Goal: Information Seeking & Learning: Learn about a topic

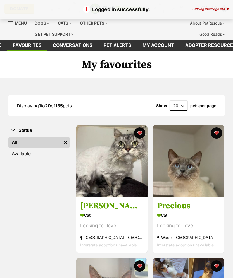
click at [176, 105] on select "20 40 60" at bounding box center [179, 106] width 18 height 10
select select "60"
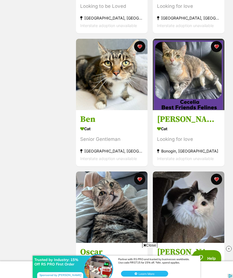
scroll to position [1096, 0]
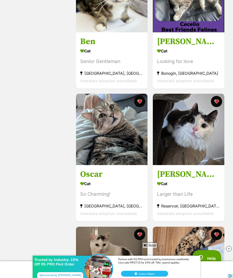
click at [100, 140] on img at bounding box center [111, 129] width 71 height 71
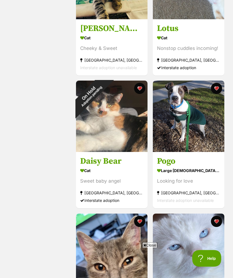
scroll to position [3503, 0]
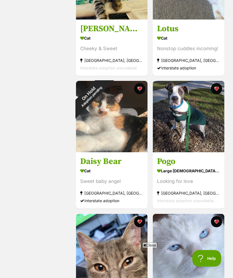
click at [140, 95] on button "favourite" at bounding box center [139, 88] width 11 height 11
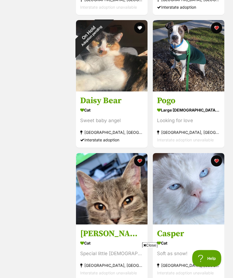
click at [217, 34] on button "favourite" at bounding box center [215, 28] width 11 height 11
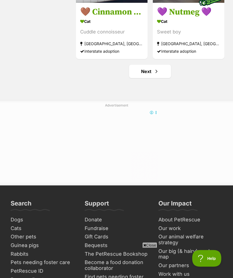
scroll to position [4052, 0]
click at [159, 78] on link "Next" at bounding box center [150, 71] width 42 height 13
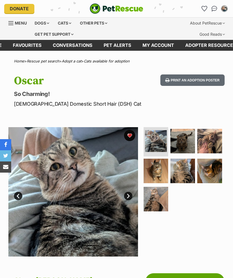
click at [181, 143] on img at bounding box center [182, 141] width 25 height 25
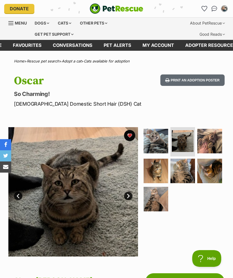
click at [160, 146] on img at bounding box center [155, 141] width 25 height 25
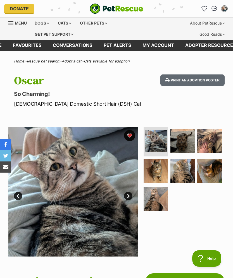
click at [156, 169] on img at bounding box center [155, 171] width 25 height 25
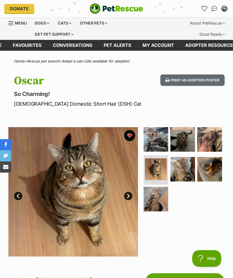
click at [178, 164] on img at bounding box center [182, 169] width 25 height 25
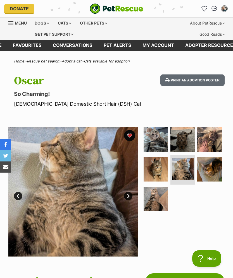
click at [212, 139] on img at bounding box center [209, 139] width 25 height 25
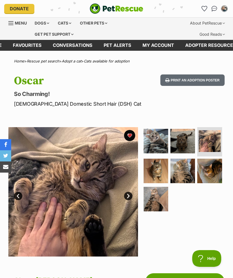
click at [208, 165] on img at bounding box center [209, 171] width 25 height 25
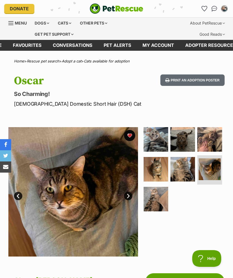
click at [161, 193] on img at bounding box center [155, 199] width 25 height 25
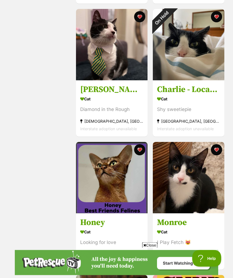
scroll to position [3177, 0]
click at [170, 24] on div "On Hold" at bounding box center [162, 18] width 18 height 18
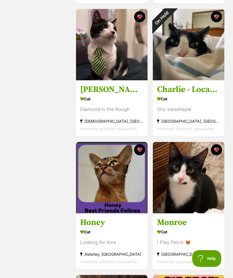
scroll to position [3198, 0]
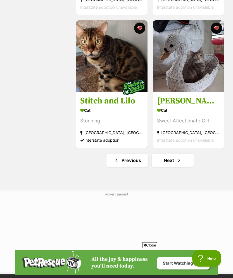
scroll to position [3963, 0]
click at [177, 164] on span "Next page" at bounding box center [179, 160] width 6 height 7
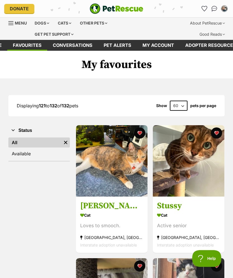
click at [61, 25] on div "Cats" at bounding box center [64, 23] width 21 height 11
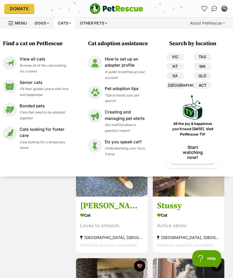
click at [41, 88] on span "Fill their golden years with love and happiness" at bounding box center [44, 92] width 49 height 10
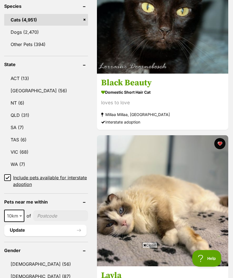
scroll to position [319, 0]
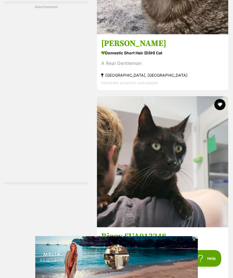
scroll to position [1471, 0]
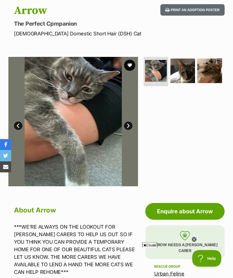
scroll to position [70, 0]
click at [176, 73] on img at bounding box center [182, 71] width 25 height 25
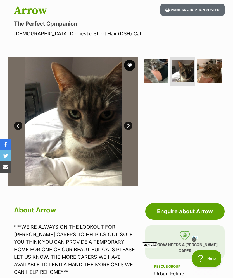
click at [214, 70] on img at bounding box center [209, 71] width 25 height 25
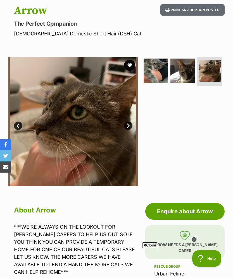
click at [150, 73] on img at bounding box center [155, 71] width 25 height 25
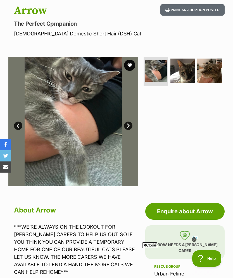
click at [129, 66] on button "favourite" at bounding box center [129, 65] width 11 height 11
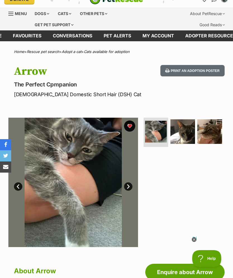
scroll to position [0, 0]
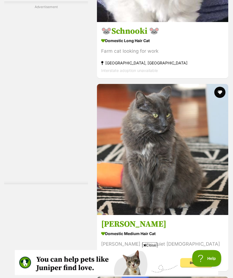
scroll to position [1373, 0]
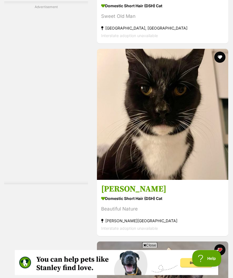
scroll to position [1473, 0]
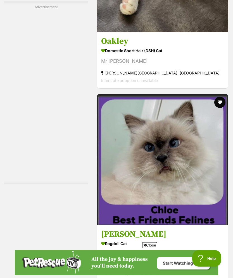
scroll to position [1363, 0]
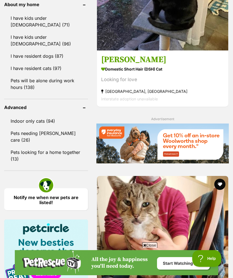
scroll to position [758, 0]
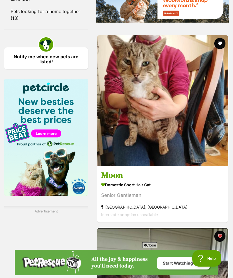
scroll to position [843, 0]
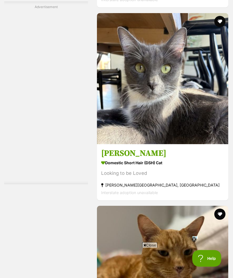
scroll to position [1444, 0]
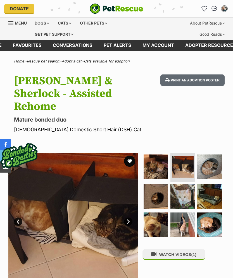
click at [207, 156] on img at bounding box center [209, 167] width 25 height 25
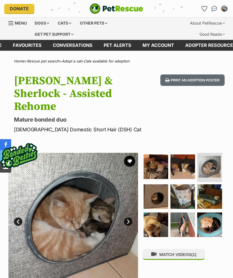
click at [205, 185] on img at bounding box center [209, 196] width 25 height 25
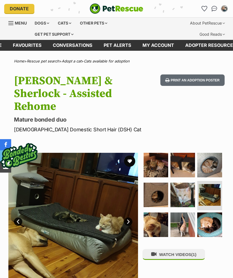
click at [186, 216] on img at bounding box center [182, 225] width 25 height 25
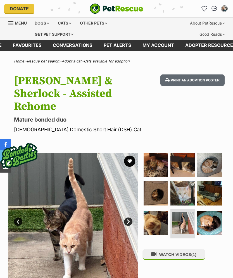
click at [161, 211] on img at bounding box center [155, 223] width 25 height 25
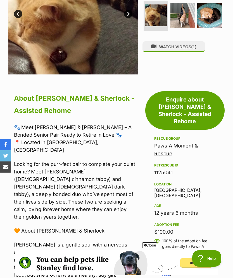
scroll to position [207, 0]
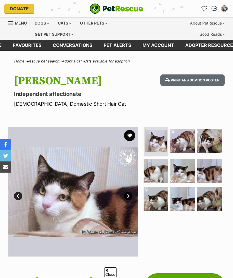
scroll to position [41, 0]
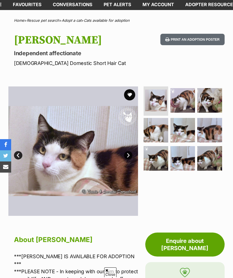
click at [187, 95] on img at bounding box center [182, 100] width 25 height 25
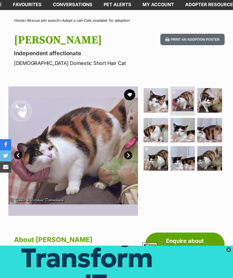
scroll to position [0, 0]
click at [154, 127] on img at bounding box center [155, 130] width 25 height 25
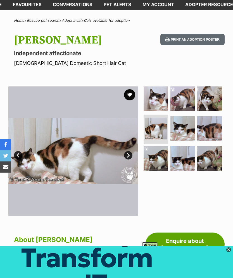
click at [181, 130] on img at bounding box center [182, 128] width 25 height 25
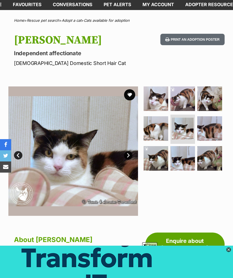
click at [210, 126] on img at bounding box center [209, 128] width 25 height 25
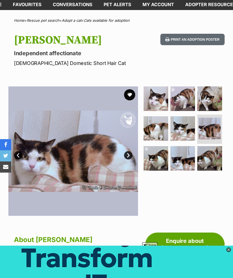
click at [206, 156] on img at bounding box center [209, 158] width 25 height 25
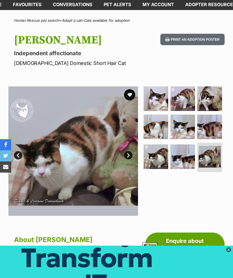
click at [130, 95] on button "favourite" at bounding box center [129, 94] width 11 height 11
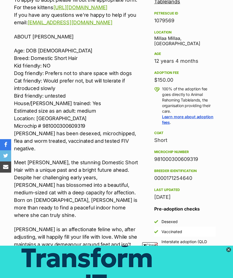
scroll to position [345, 0]
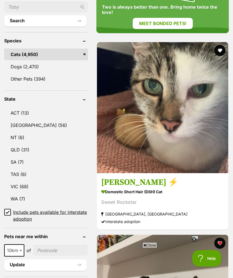
scroll to position [258, 0]
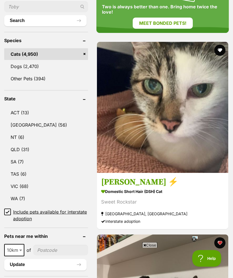
click at [214, 45] on button "favourite" at bounding box center [219, 50] width 11 height 11
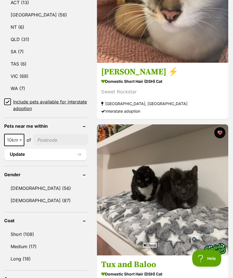
scroll to position [369, 0]
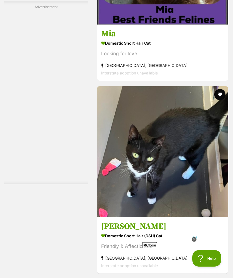
scroll to position [1483, 0]
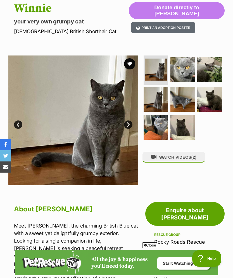
scroll to position [72, 0]
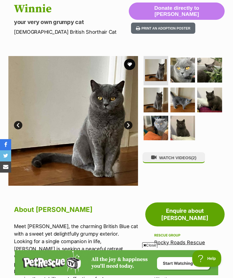
click at [155, 132] on img at bounding box center [155, 128] width 25 height 25
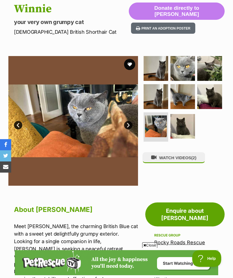
click at [185, 68] on img at bounding box center [182, 68] width 25 height 25
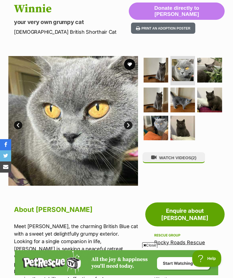
click at [125, 62] on button "favourite" at bounding box center [129, 64] width 11 height 11
click at [213, 68] on img at bounding box center [209, 70] width 25 height 25
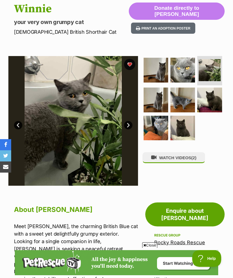
click at [155, 125] on img at bounding box center [155, 128] width 25 height 25
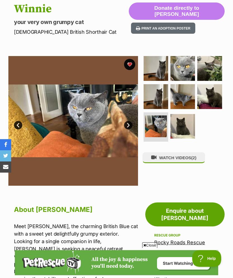
click at [161, 96] on img at bounding box center [155, 96] width 25 height 25
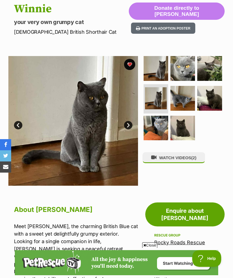
click at [161, 64] on img at bounding box center [155, 68] width 25 height 25
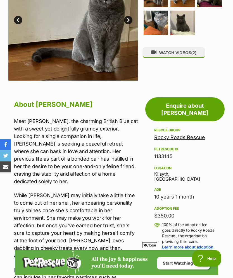
scroll to position [149, 0]
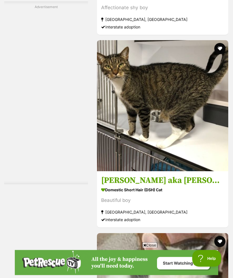
scroll to position [1170, 0]
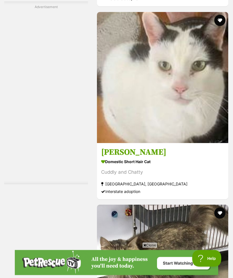
scroll to position [1445, 0]
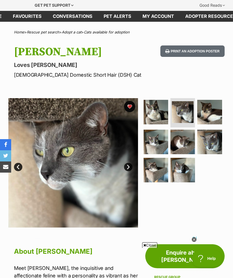
click at [215, 109] on img at bounding box center [209, 112] width 25 height 25
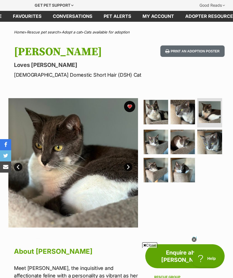
click at [177, 139] on img at bounding box center [182, 142] width 25 height 25
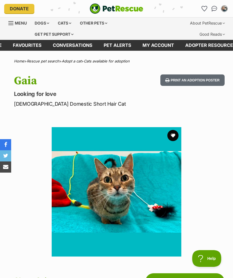
click at [203, 10] on icon "Favourites" at bounding box center [203, 8] width 5 height 5
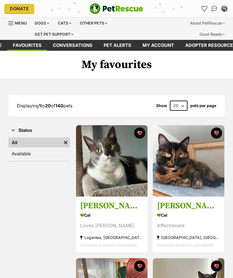
scroll to position [10, 0]
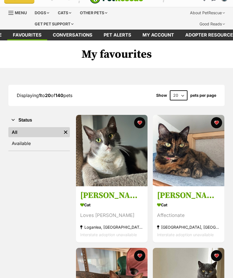
click at [190, 164] on img at bounding box center [188, 150] width 71 height 71
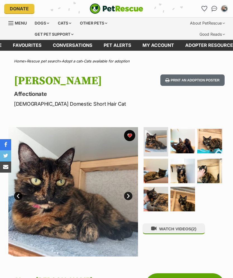
click at [180, 171] on img at bounding box center [182, 171] width 25 height 25
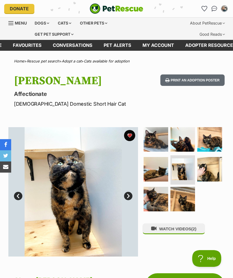
click at [182, 144] on img at bounding box center [182, 139] width 25 height 25
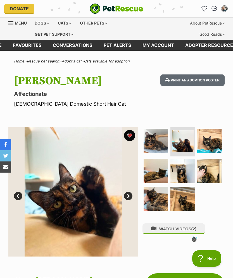
click at [209, 139] on img at bounding box center [209, 141] width 25 height 25
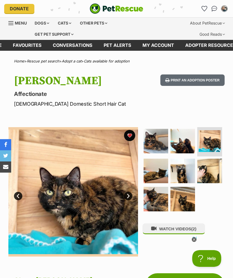
click at [211, 165] on img at bounding box center [209, 171] width 25 height 25
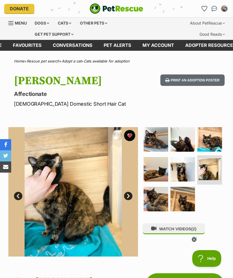
click at [177, 171] on img at bounding box center [182, 169] width 25 height 25
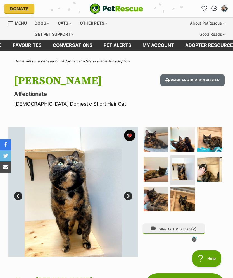
click at [158, 169] on img at bounding box center [155, 169] width 25 height 25
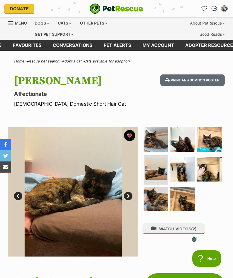
click at [154, 138] on img at bounding box center [155, 139] width 25 height 25
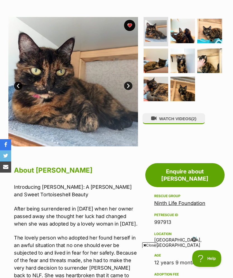
scroll to position [84, 0]
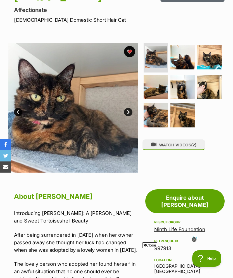
click at [157, 55] on img at bounding box center [156, 57] width 22 height 22
click at [182, 55] on img at bounding box center [182, 57] width 25 height 25
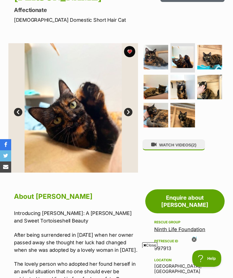
click at [212, 53] on img at bounding box center [209, 57] width 25 height 25
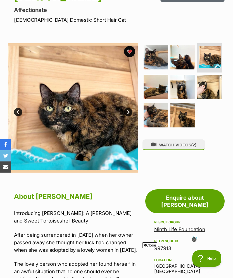
click at [153, 82] on img at bounding box center [155, 87] width 25 height 25
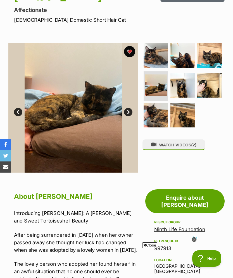
click at [179, 85] on img at bounding box center [182, 85] width 25 height 25
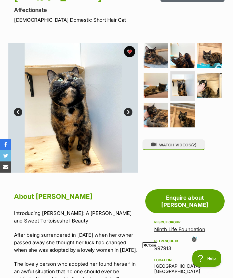
click at [207, 85] on img at bounding box center [209, 85] width 25 height 25
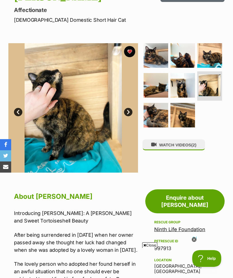
click at [176, 112] on img at bounding box center [182, 115] width 25 height 25
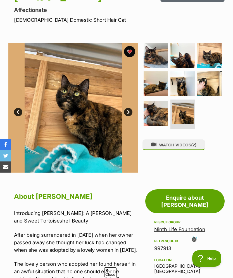
click at [153, 115] on img at bounding box center [155, 113] width 25 height 25
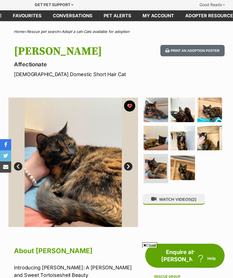
scroll to position [29, 0]
